Goal: Find contact information: Obtain details needed to contact an individual or organization

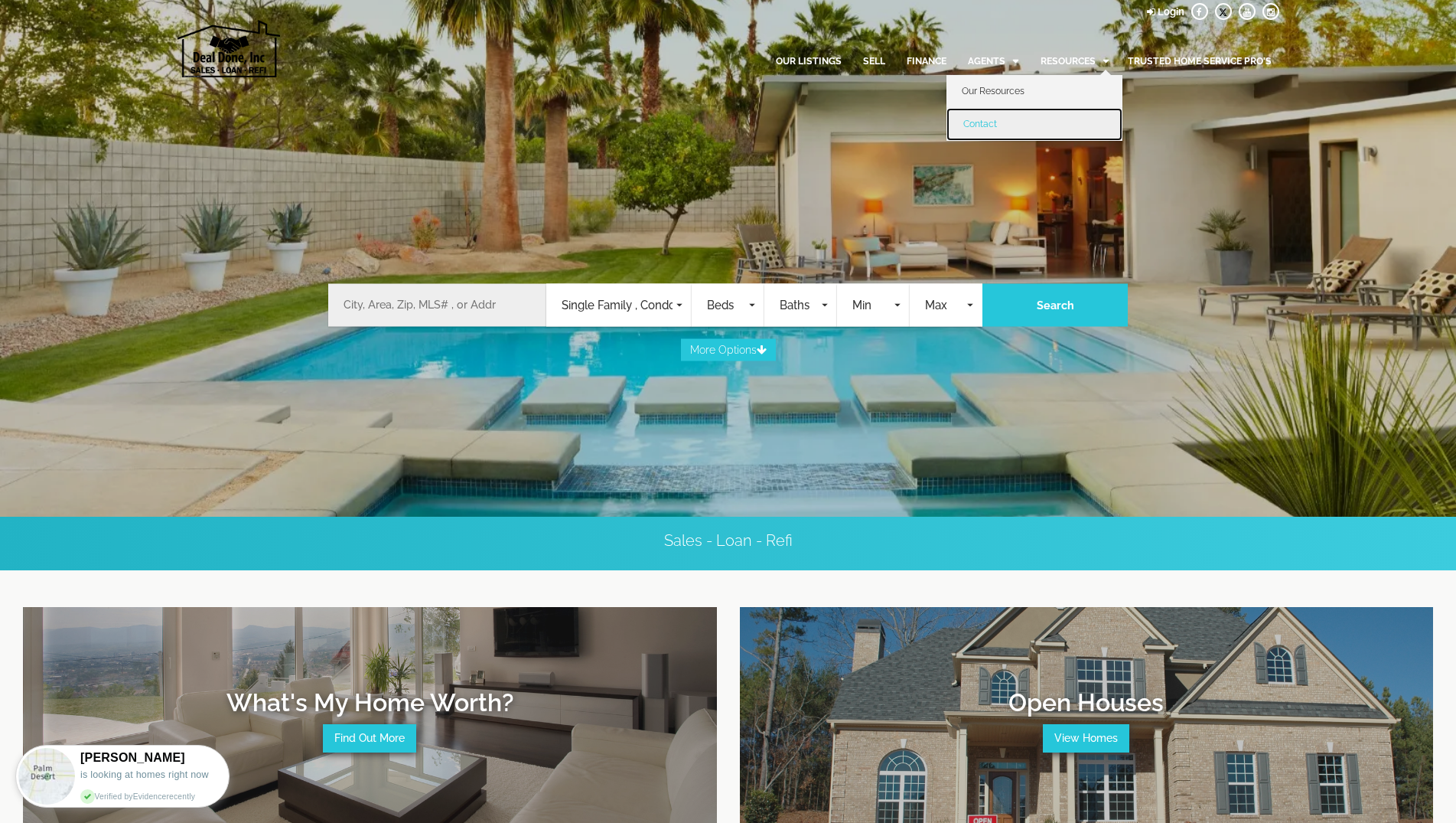
click at [979, 122] on link "Contact" at bounding box center [1034, 124] width 176 height 32
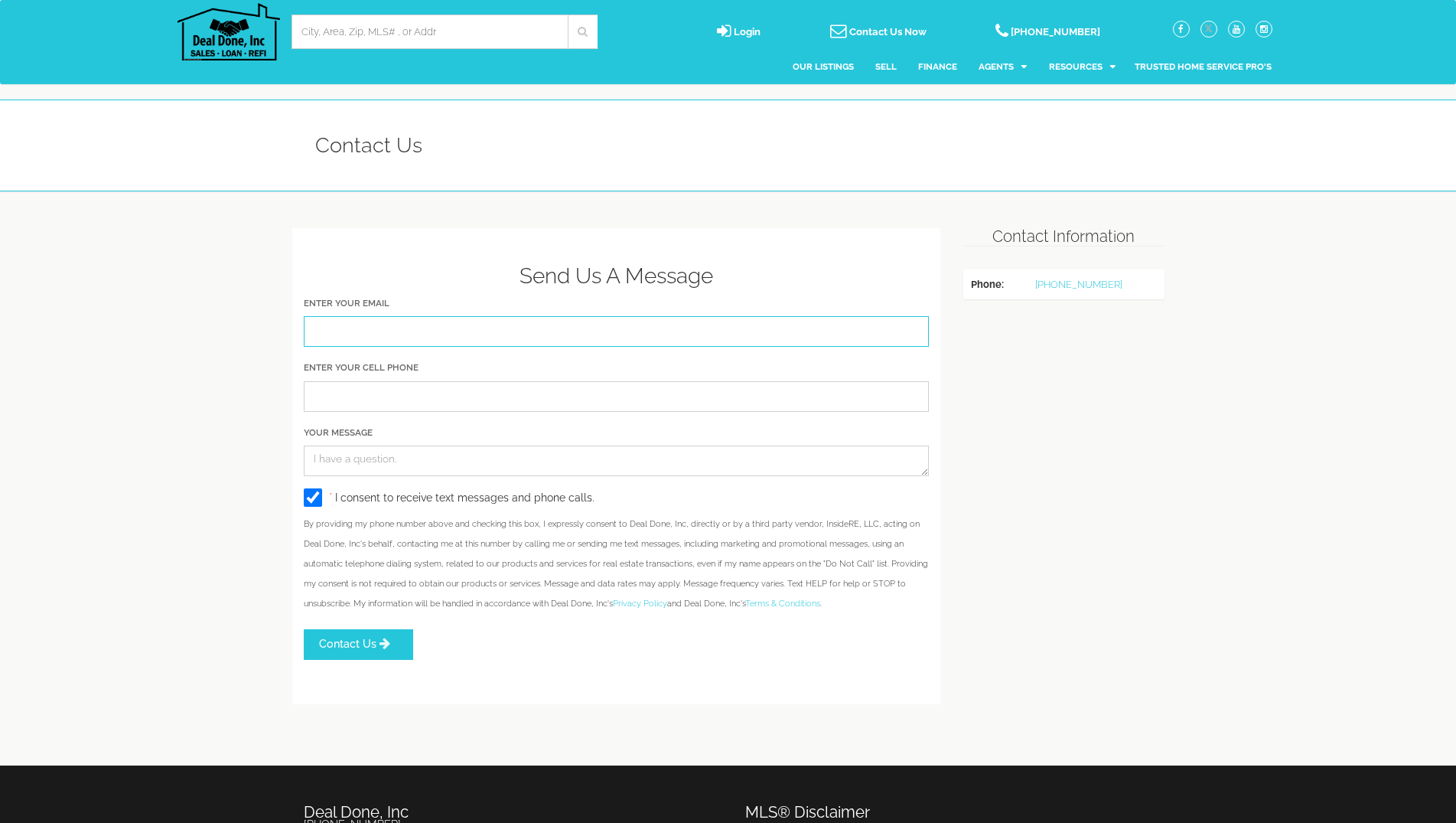
click at [346, 323] on input "Enter Your Email" at bounding box center [616, 332] width 626 height 30
type input "primepage@usa.net"
click at [331, 397] on input "Enter Your Cell Phone" at bounding box center [616, 397] width 626 height 30
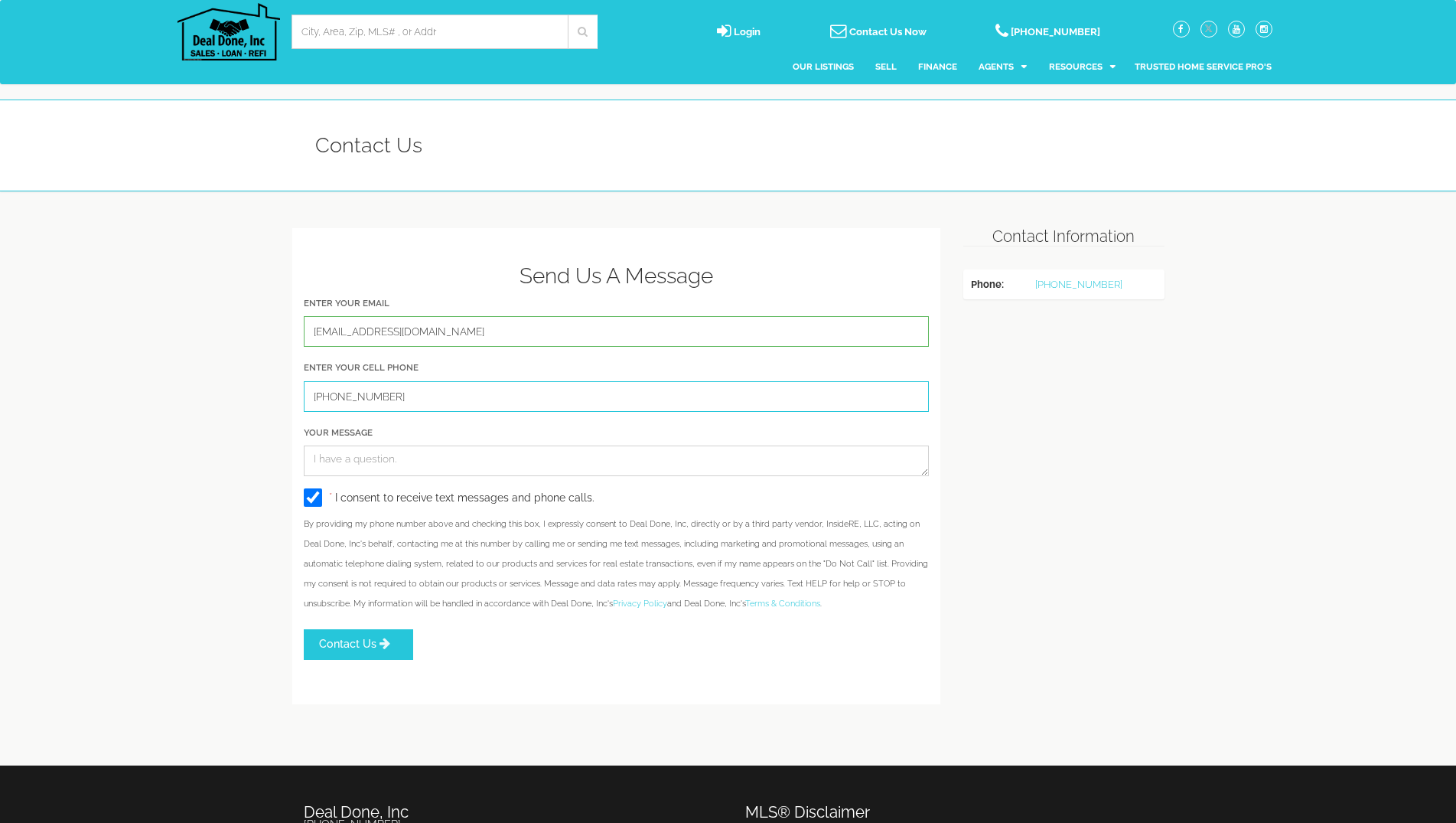
type input "954-649-5097"
click at [339, 459] on textarea "Your Message" at bounding box center [616, 461] width 626 height 30
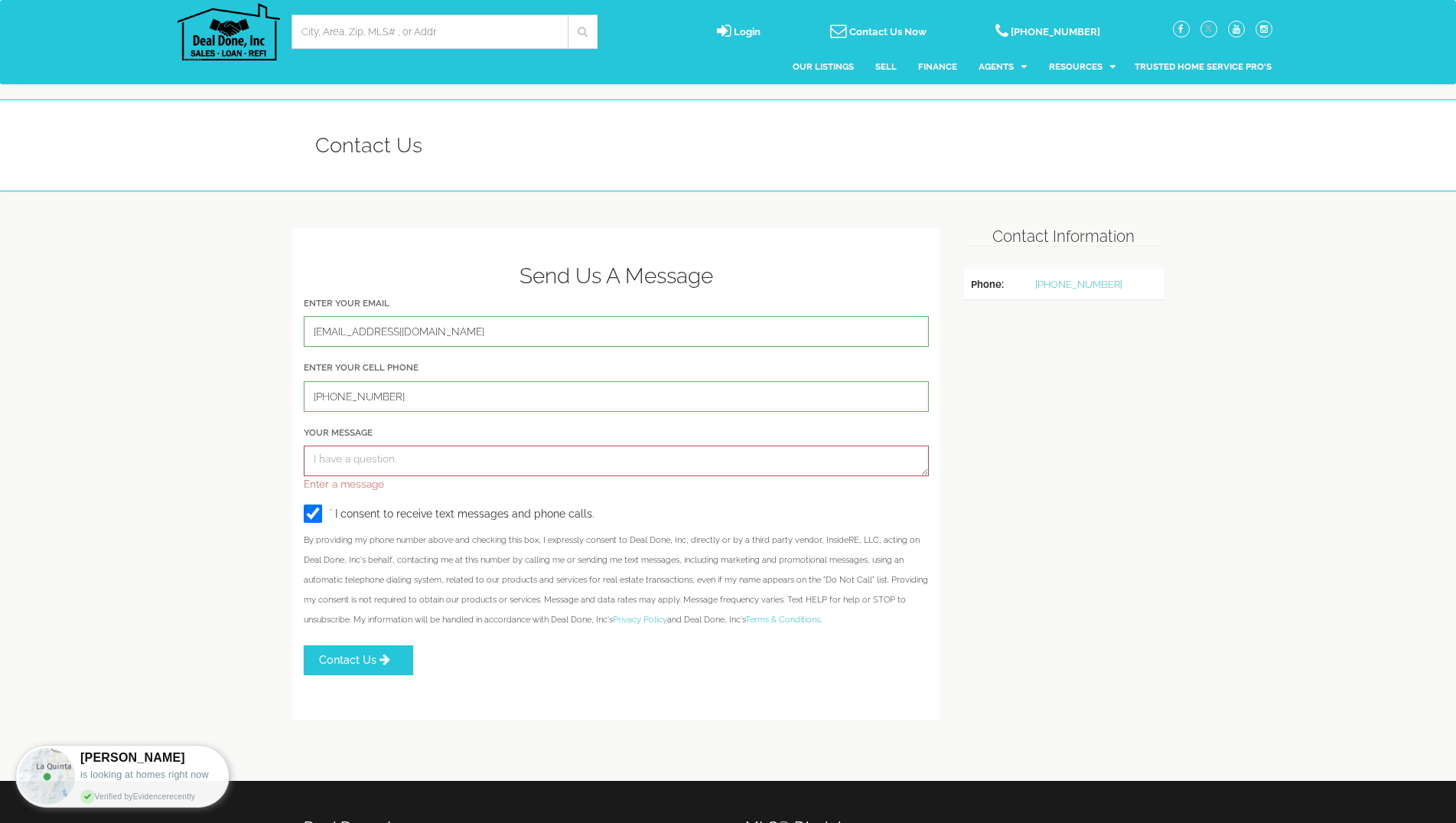
click at [352, 458] on textarea "Your Message" at bounding box center [616, 461] width 626 height 30
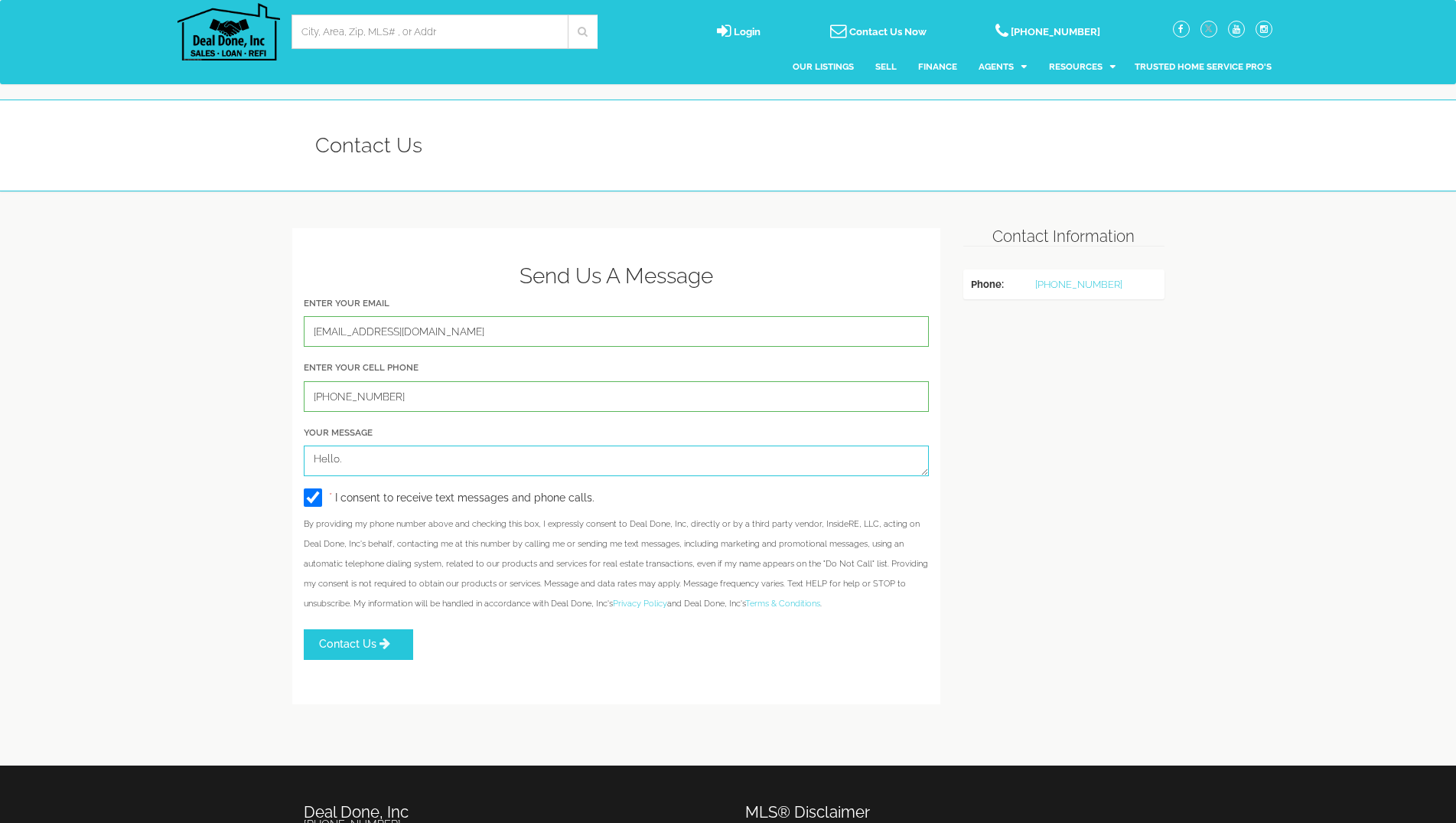
paste textarea "Our domain palmspringsarearealestate.com is currently available for sale. Would…"
type textarea "Hello. Our domain palmspringsarearealestate.com is currently available for sale…"
click at [374, 650] on span "Contact Us" at bounding box center [347, 643] width 57 height 13
